Goal: Consume media (video, audio)

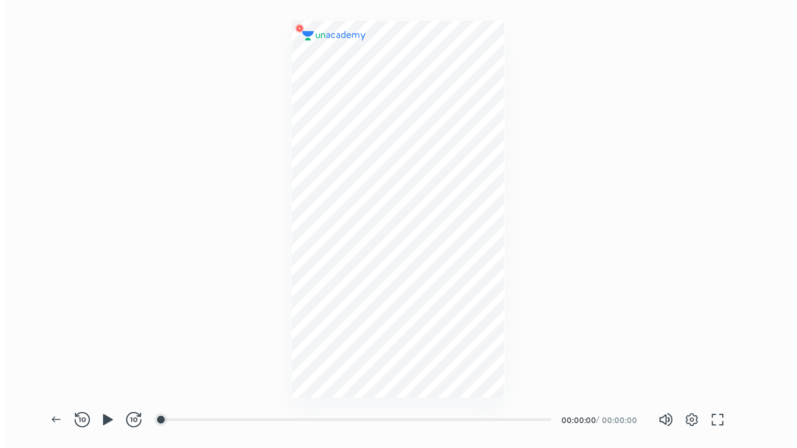
scroll to position [361, 633]
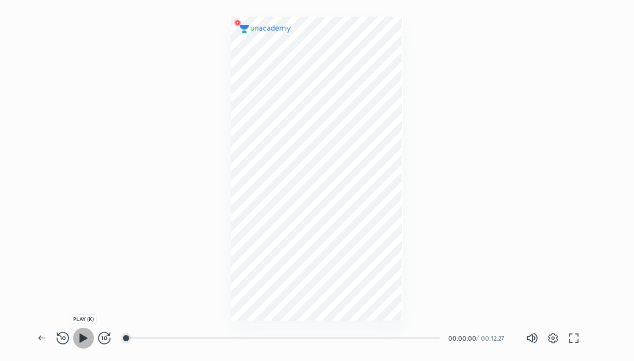
click at [79, 336] on icon "button" at bounding box center [83, 337] width 8 height 9
click at [135, 338] on div at bounding box center [134, 338] width 8 height 8
click at [145, 337] on div at bounding box center [144, 338] width 8 height 8
click at [149, 338] on div at bounding box center [148, 338] width 8 height 8
click at [157, 337] on div at bounding box center [155, 338] width 8 height 8
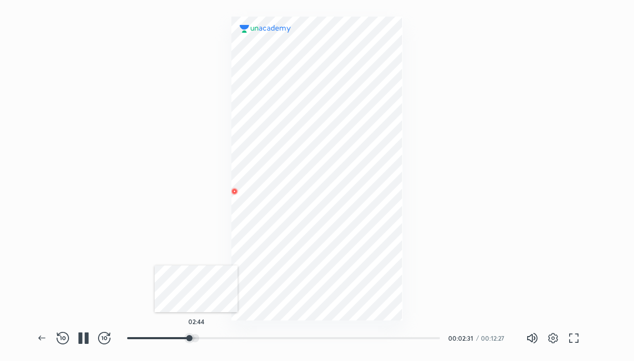
click at [196, 336] on div at bounding box center [195, 338] width 8 height 8
click at [203, 337] on div at bounding box center [202, 338] width 8 height 8
click at [210, 338] on div at bounding box center [209, 338] width 8 height 8
click at [220, 338] on div at bounding box center [219, 338] width 8 height 8
click at [228, 338] on div at bounding box center [227, 338] width 8 height 8
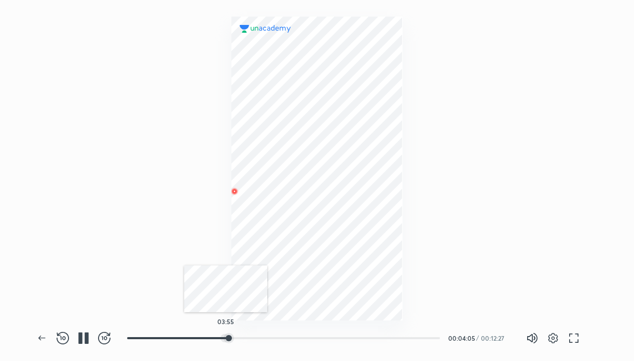
click at [226, 336] on div at bounding box center [224, 338] width 8 height 8
click at [257, 340] on div at bounding box center [256, 338] width 8 height 8
click at [263, 341] on div at bounding box center [262, 338] width 8 height 8
click at [272, 341] on div at bounding box center [269, 338] width 8 height 8
click at [291, 341] on div at bounding box center [289, 338] width 8 height 8
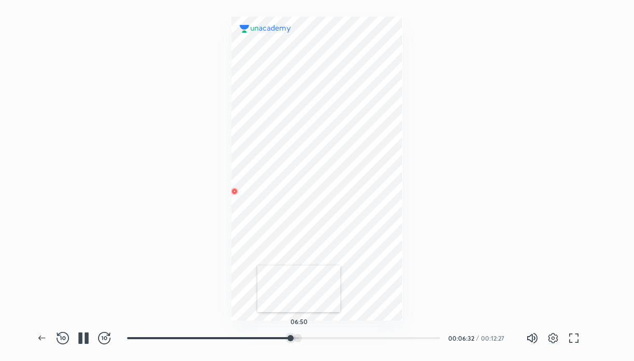
click at [299, 338] on div at bounding box center [298, 338] width 8 height 8
click at [314, 337] on div at bounding box center [313, 338] width 8 height 8
click at [325, 338] on div at bounding box center [323, 338] width 8 height 8
click at [570, 337] on icon "button" at bounding box center [574, 338] width 12 height 12
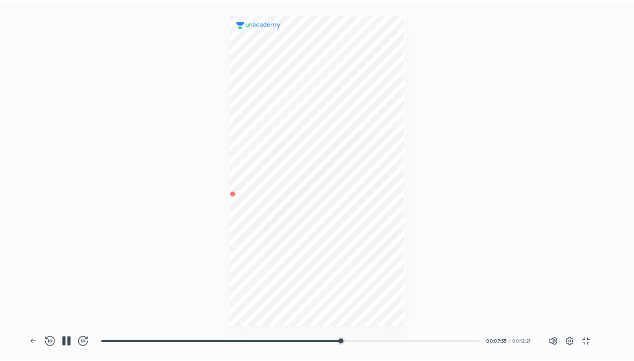
scroll to position [448, 797]
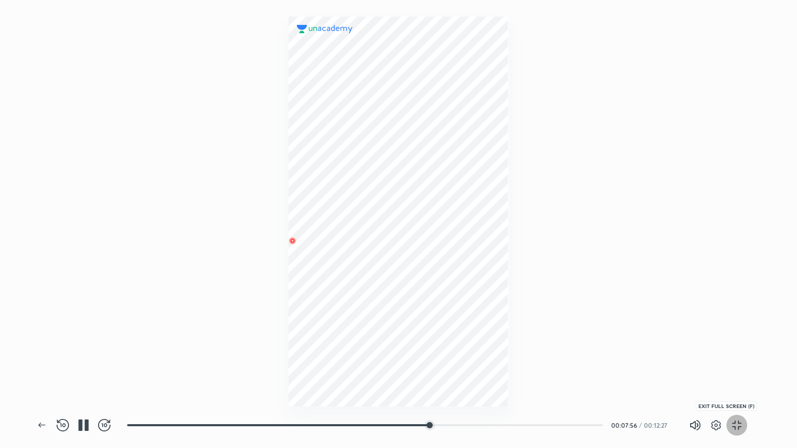
click at [633, 360] on icon "button" at bounding box center [736, 425] width 12 height 12
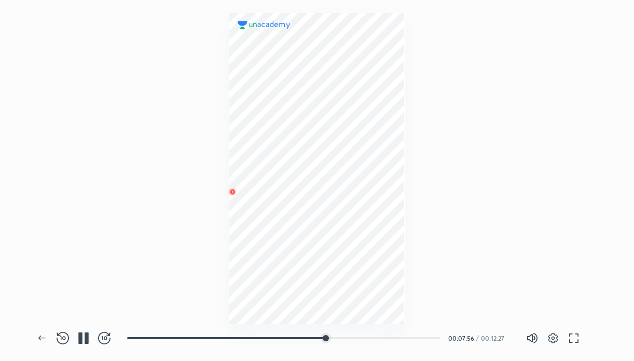
scroll to position [361, 633]
